Goal: Task Accomplishment & Management: Use online tool/utility

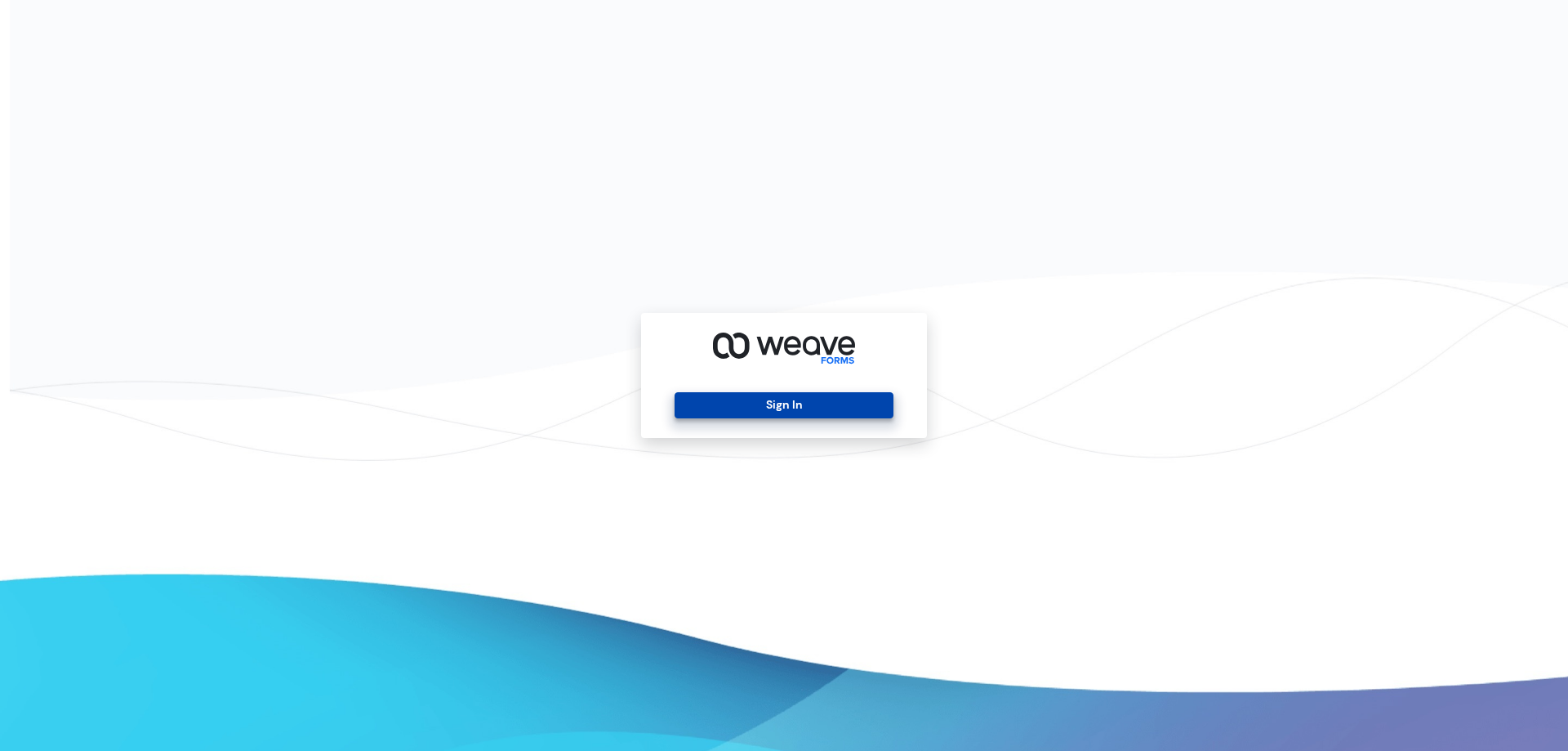
click at [887, 400] on button "Sign In" at bounding box center [783, 405] width 218 height 26
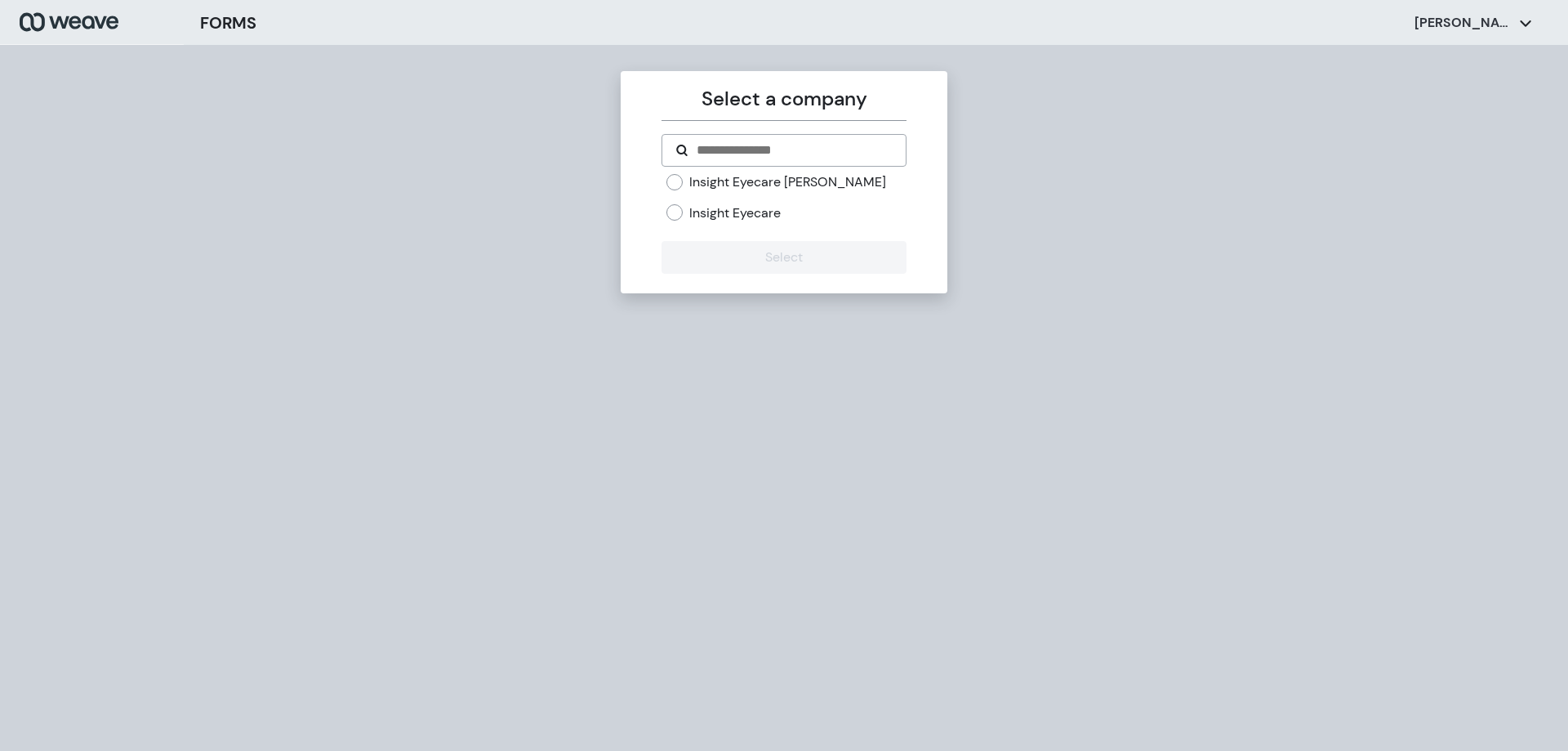
click at [775, 208] on label "Insight Eyecare" at bounding box center [735, 213] width 92 height 18
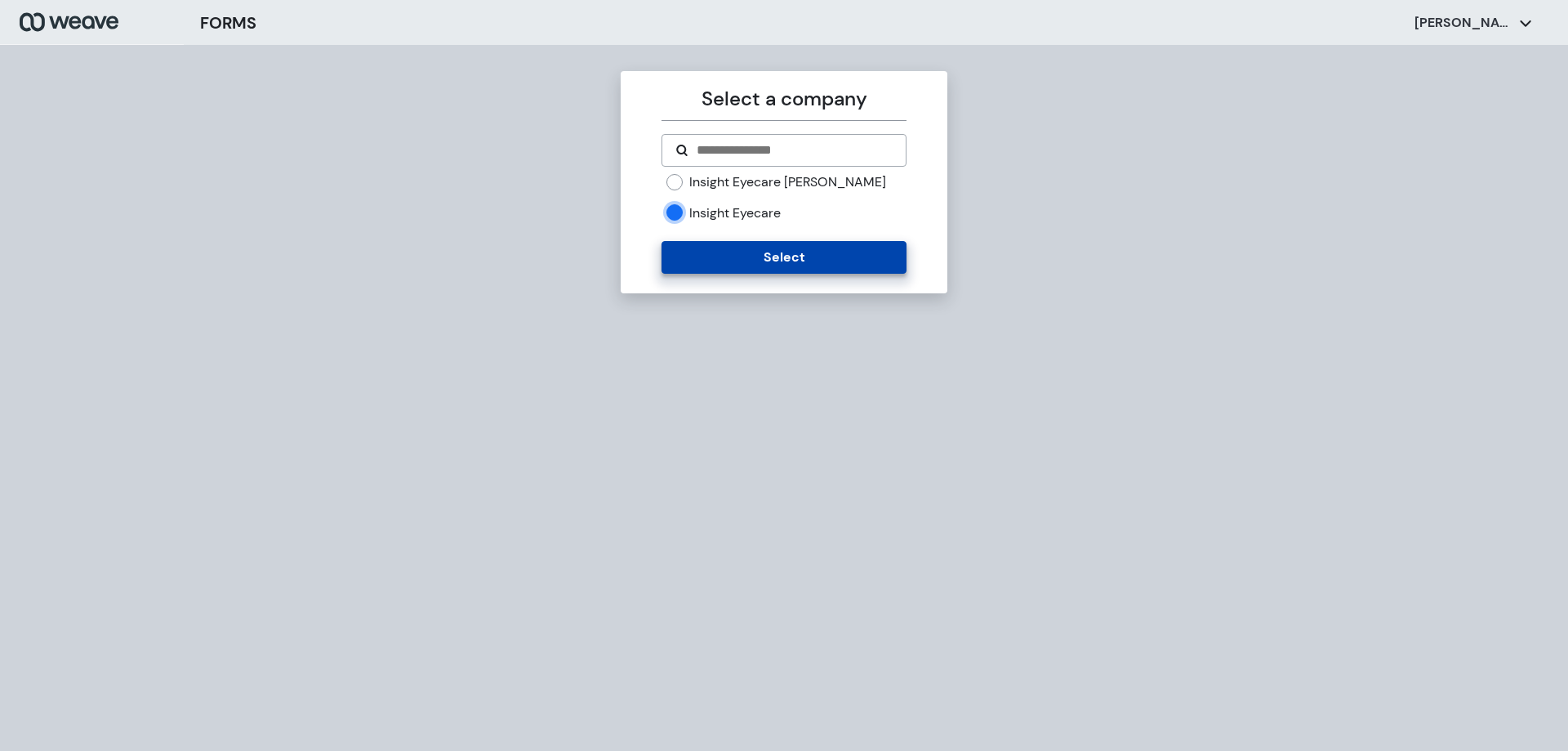
click at [800, 254] on button "Select" at bounding box center [783, 256] width 244 height 32
